Goal: Check status: Check status

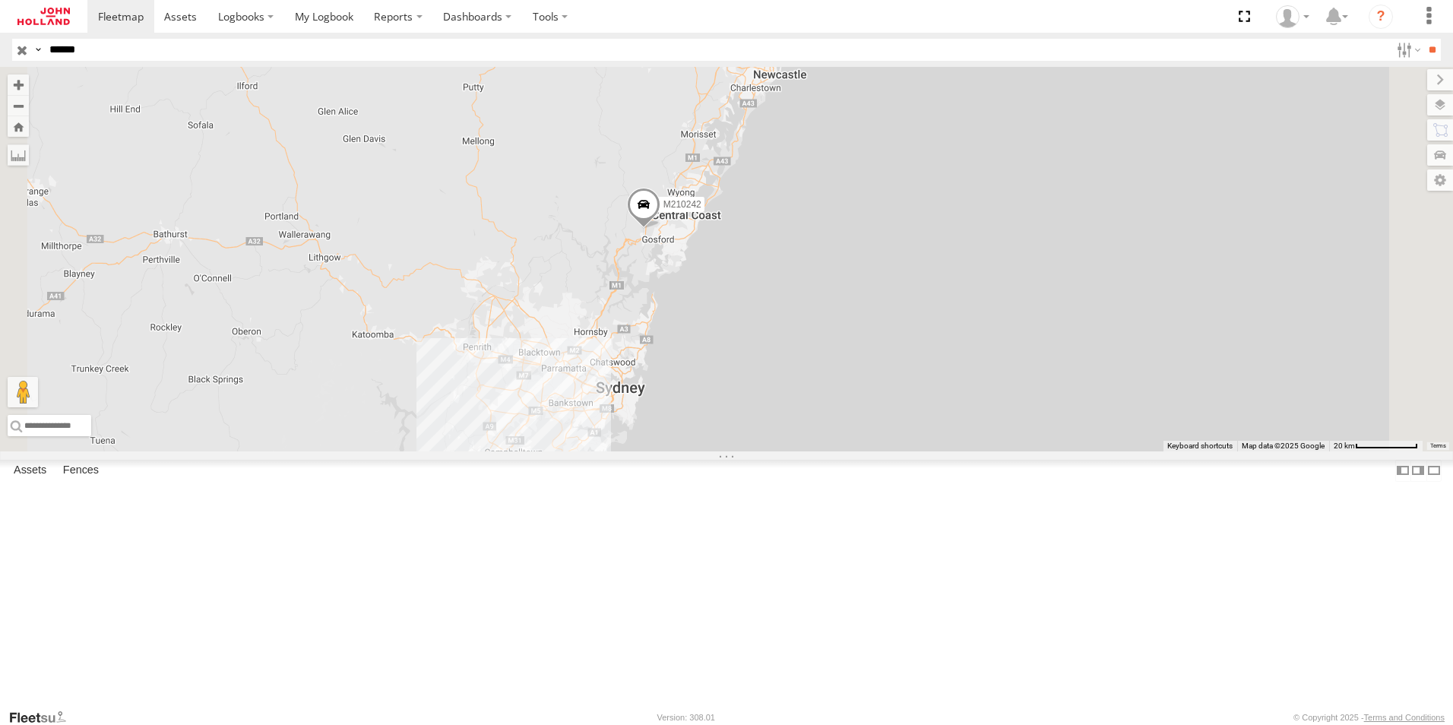
drag, startPoint x: 737, startPoint y: 575, endPoint x: 740, endPoint y: 297, distance: 278.2
click at [740, 297] on div "M210242" at bounding box center [726, 259] width 1453 height 385
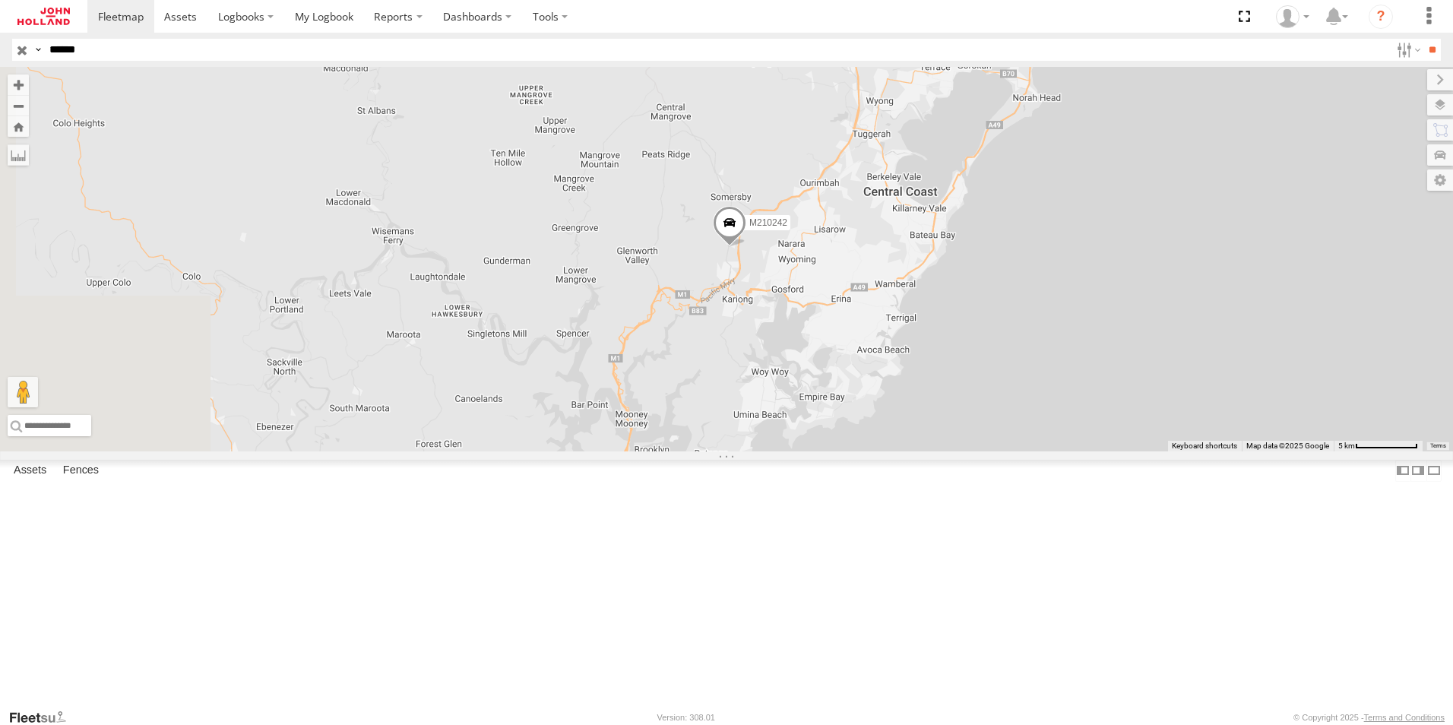
drag, startPoint x: 629, startPoint y: 307, endPoint x: 1158, endPoint y: 626, distance: 617.2
click at [1158, 451] on div "M210242" at bounding box center [726, 259] width 1453 height 385
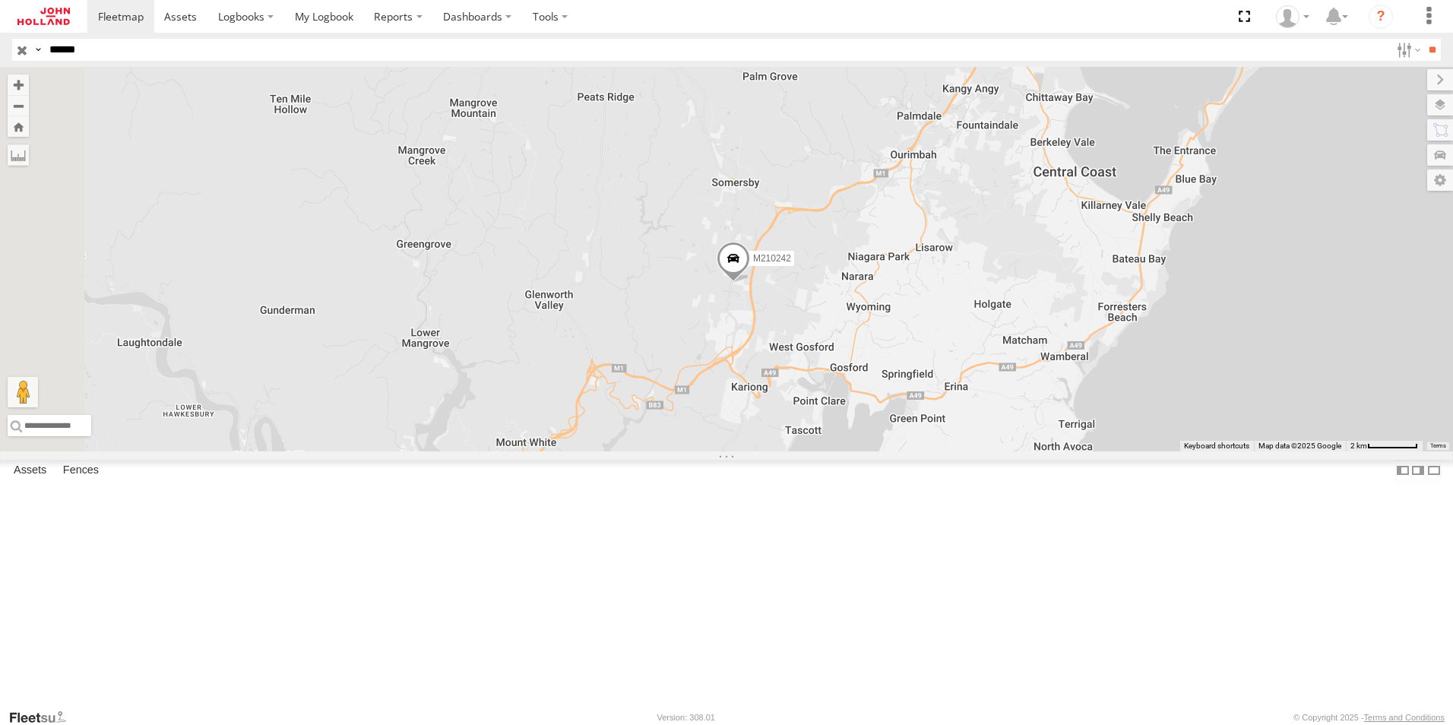
drag, startPoint x: 688, startPoint y: 337, endPoint x: 921, endPoint y: 605, distance: 355.0
click at [921, 451] on div "M210242" at bounding box center [726, 259] width 1453 height 385
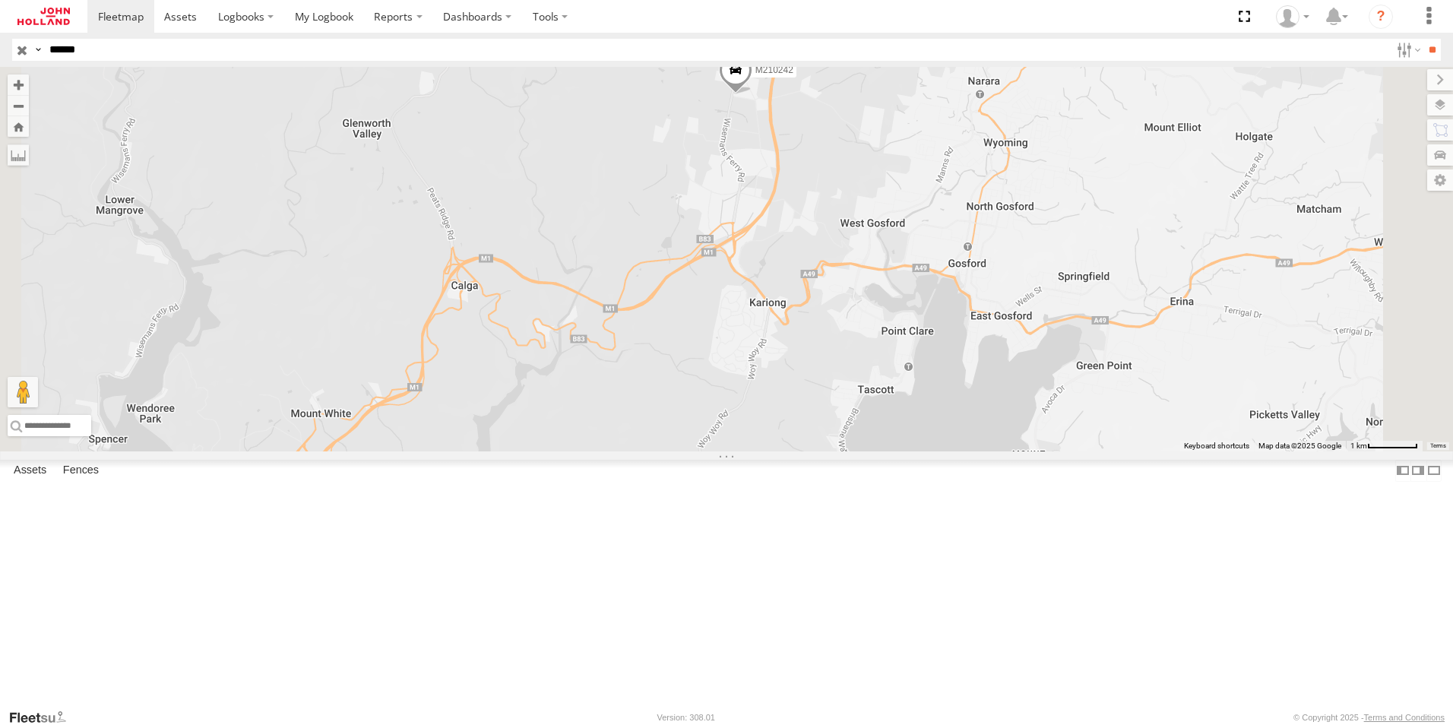
drag, startPoint x: 785, startPoint y: 279, endPoint x: 829, endPoint y: 410, distance: 138.7
click at [829, 410] on div "M210242" at bounding box center [726, 259] width 1453 height 385
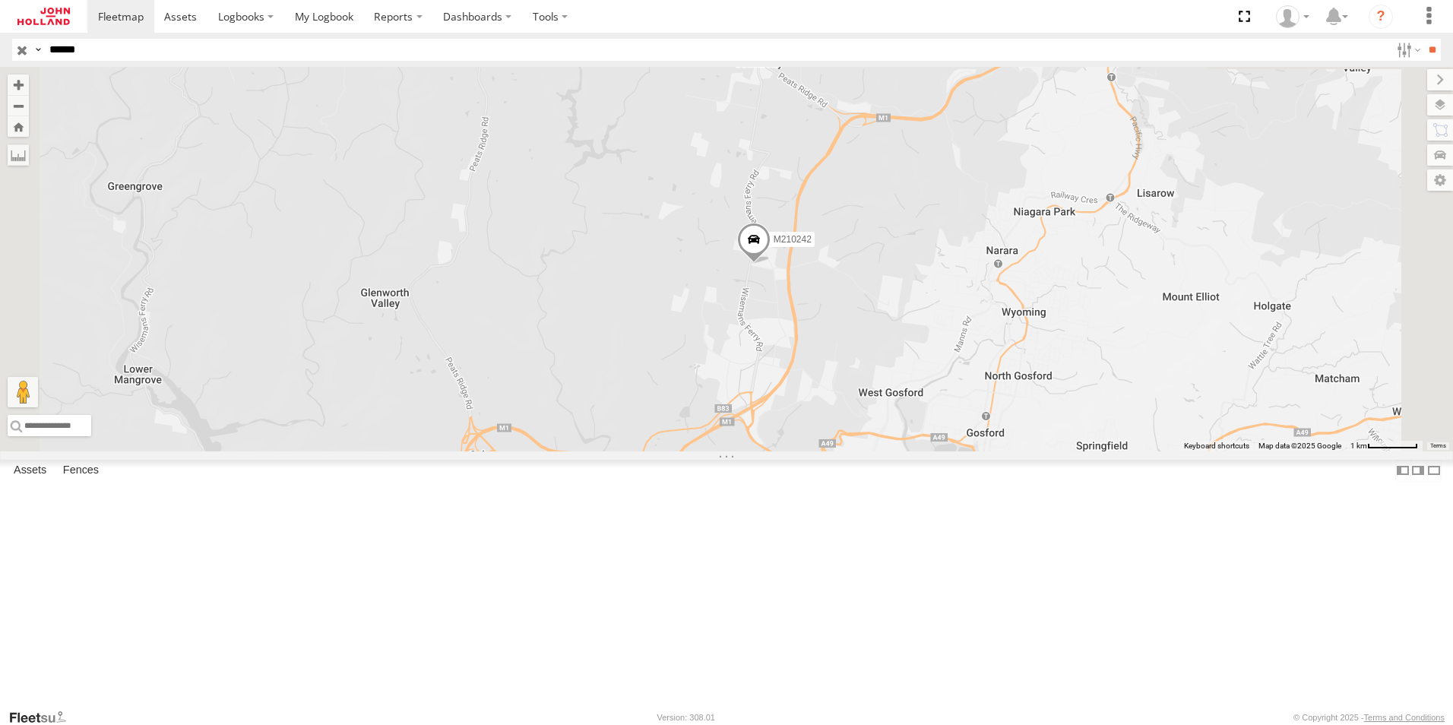
drag, startPoint x: 813, startPoint y: 271, endPoint x: 833, endPoint y: 442, distance: 172.2
click at [833, 442] on div "M210242" at bounding box center [726, 259] width 1453 height 385
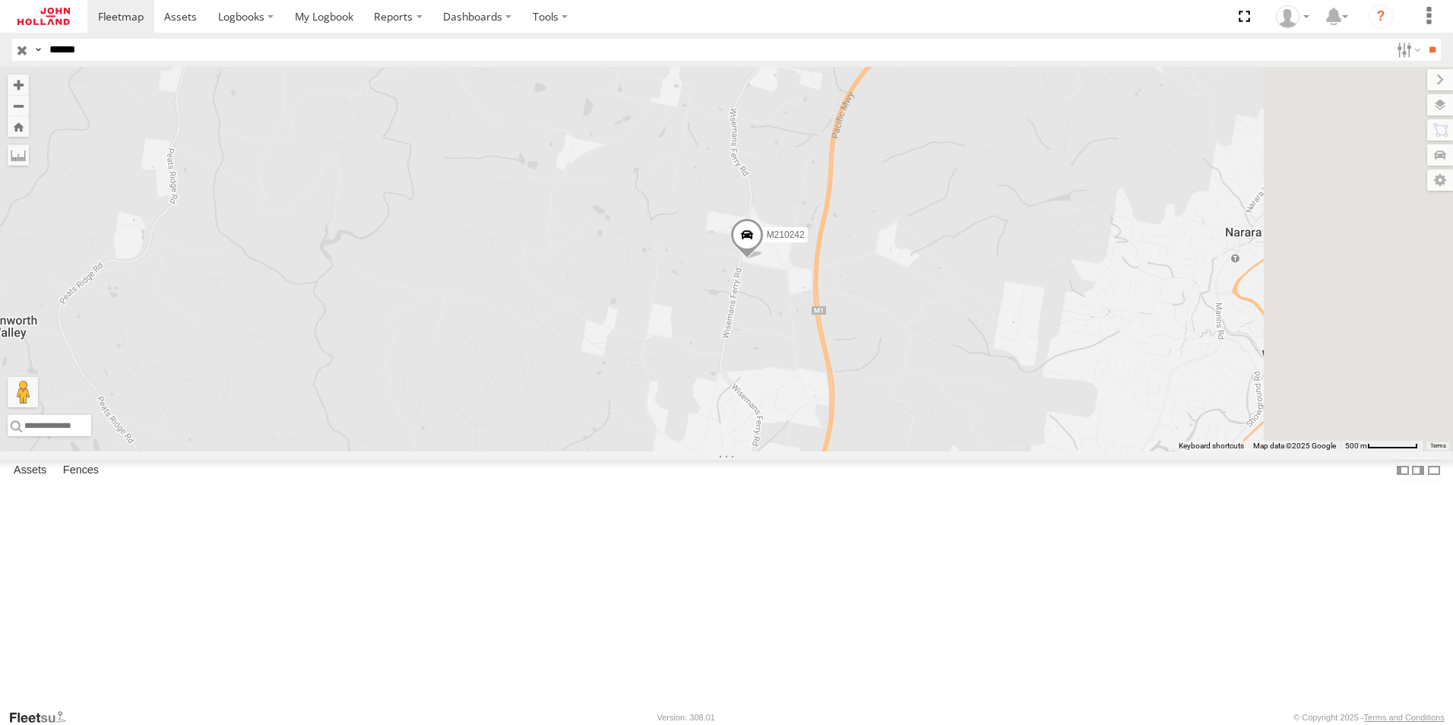
drag, startPoint x: 1199, startPoint y: 409, endPoint x: 1081, endPoint y: 459, distance: 128.7
click at [1081, 451] on div "M210242" at bounding box center [726, 259] width 1453 height 385
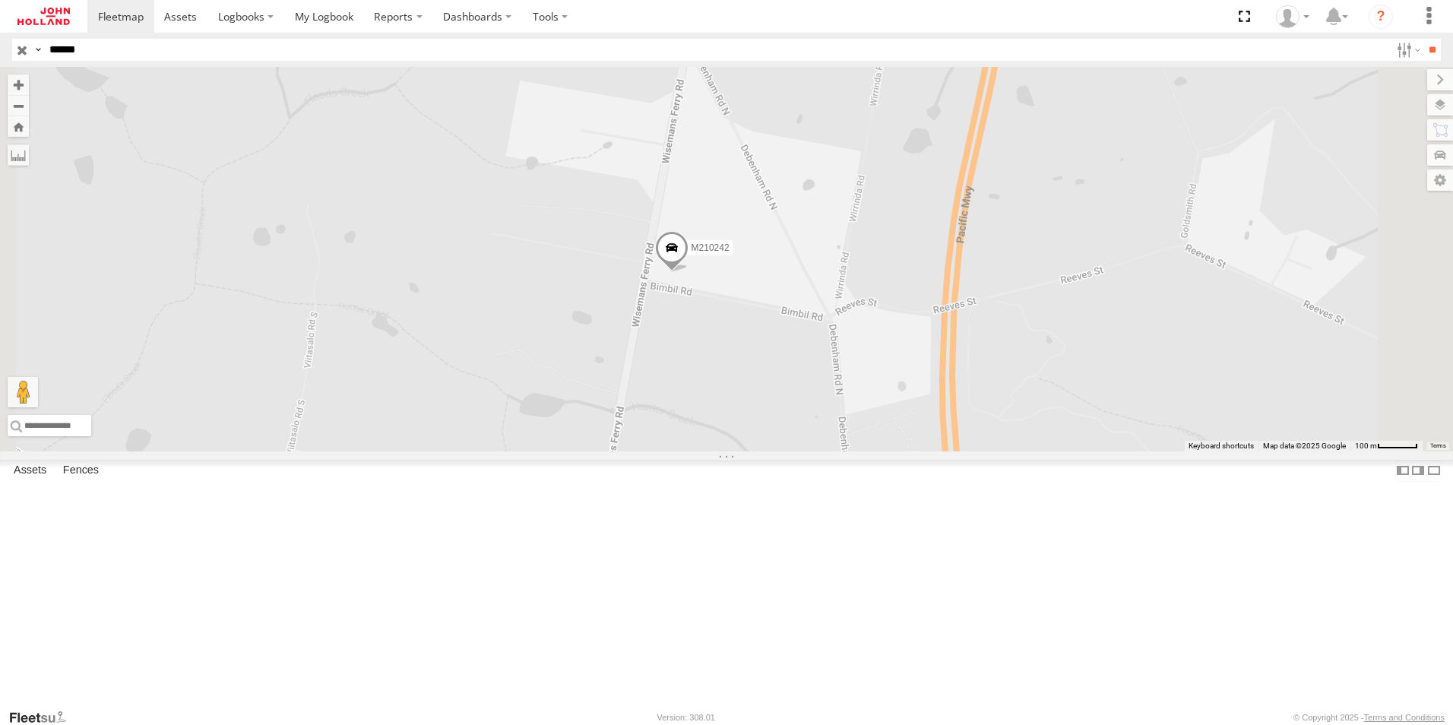
drag, startPoint x: 738, startPoint y: 272, endPoint x: 730, endPoint y: 393, distance: 121.1
click at [730, 393] on div "M210242" at bounding box center [726, 259] width 1453 height 385
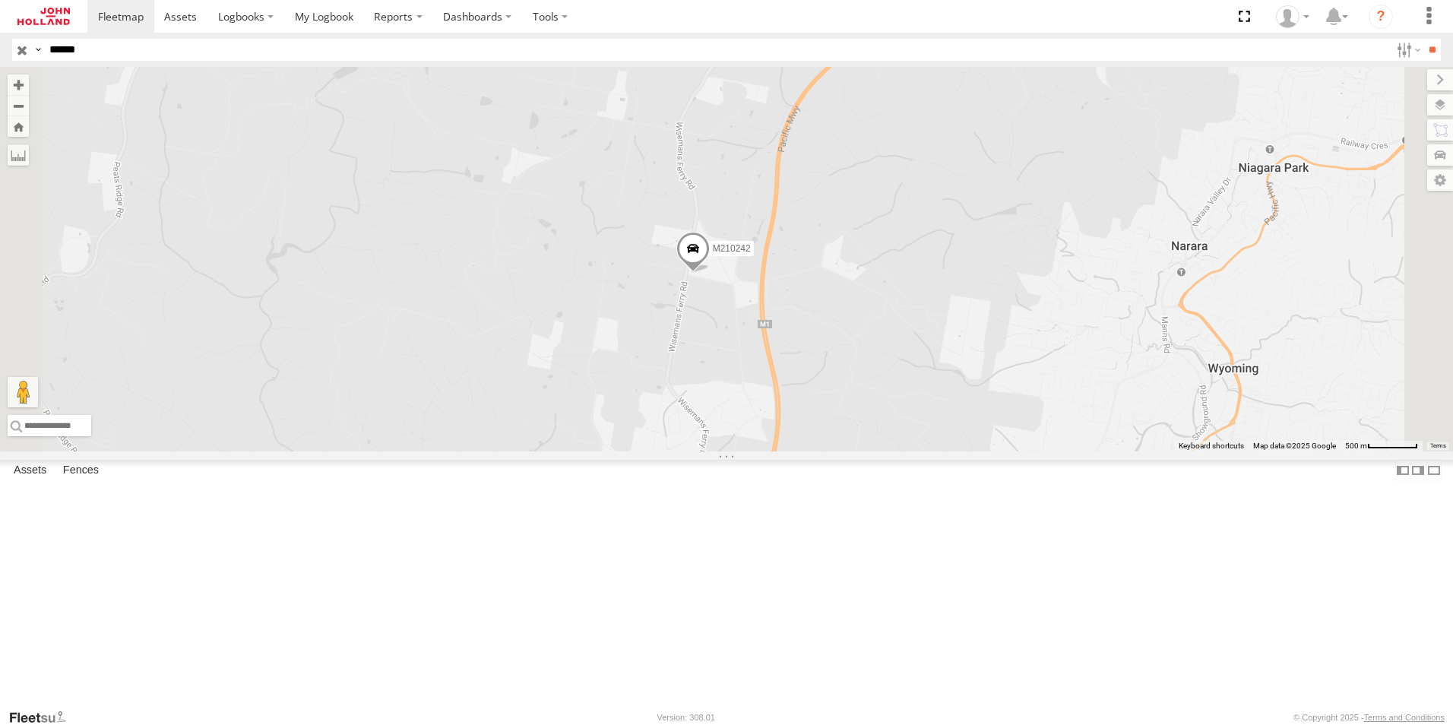
drag, startPoint x: 669, startPoint y: 382, endPoint x: 790, endPoint y: 388, distance: 121.0
click at [790, 388] on div "M210242" at bounding box center [726, 259] width 1453 height 385
click at [100, 50] on input "******" at bounding box center [716, 50] width 1347 height 22
type input "*"
